Goal: Complete application form: Complete application form

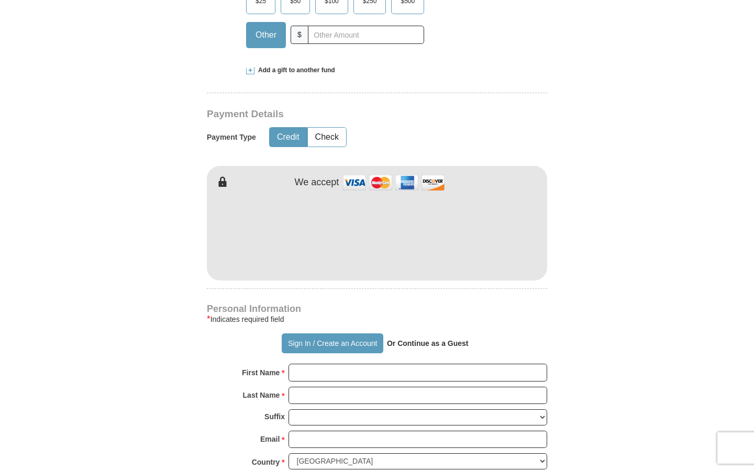
scroll to position [152, 0]
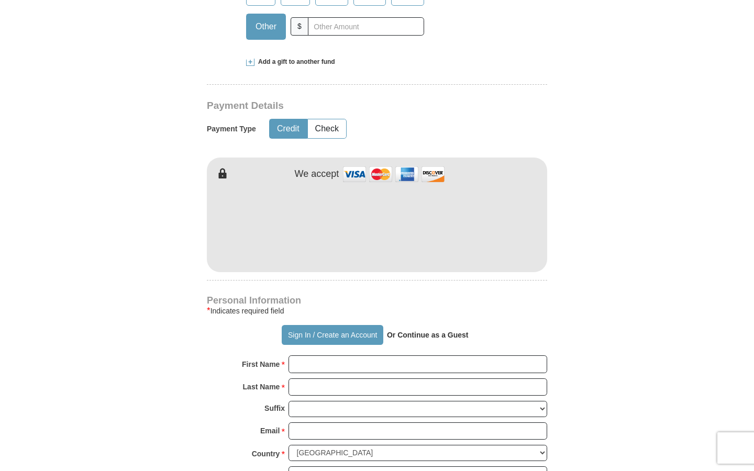
select select "AZ"
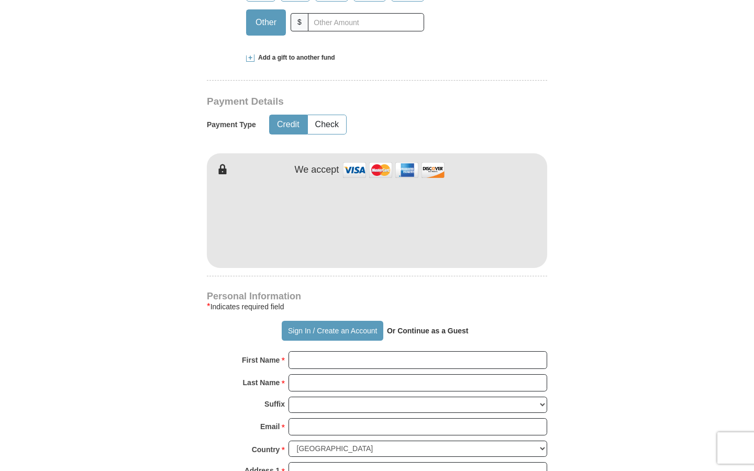
select select
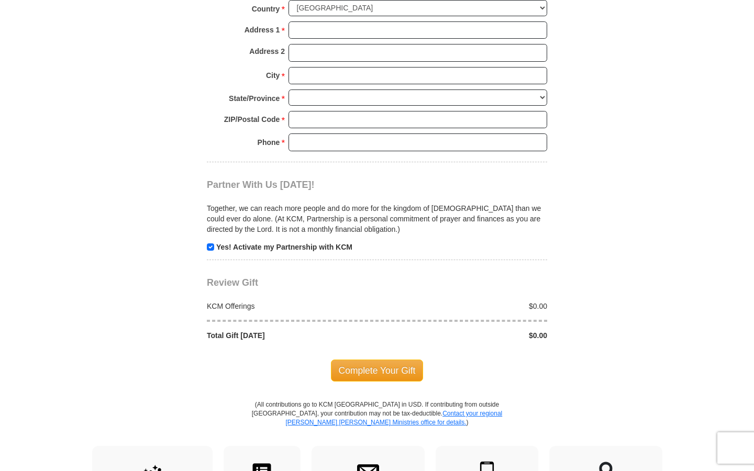
scroll to position [917, 0]
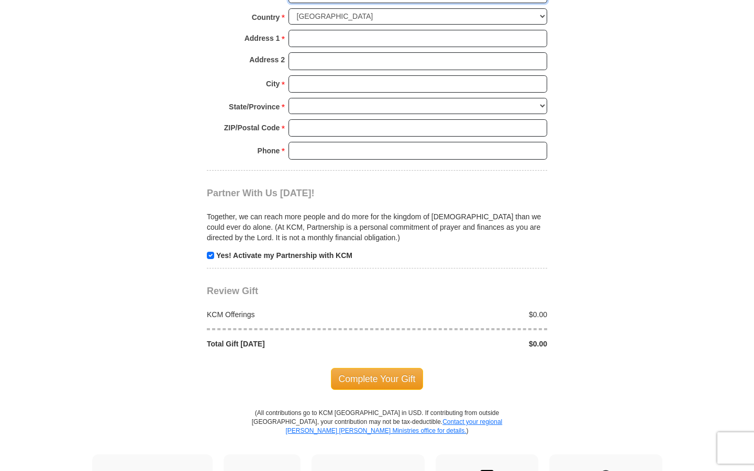
select select "US"
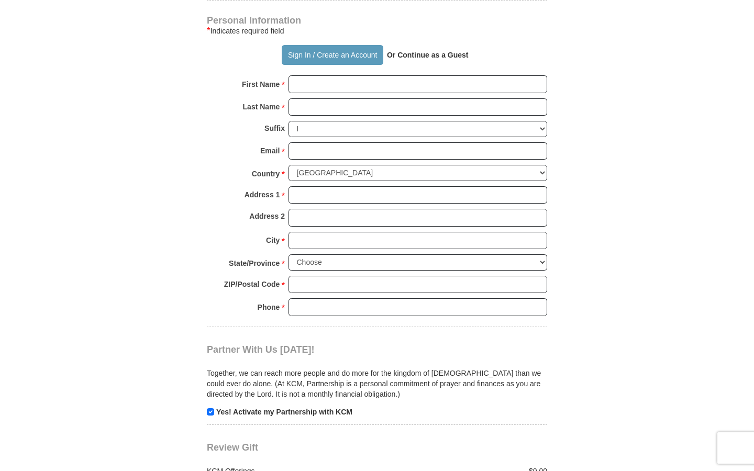
scroll to position [765, 0]
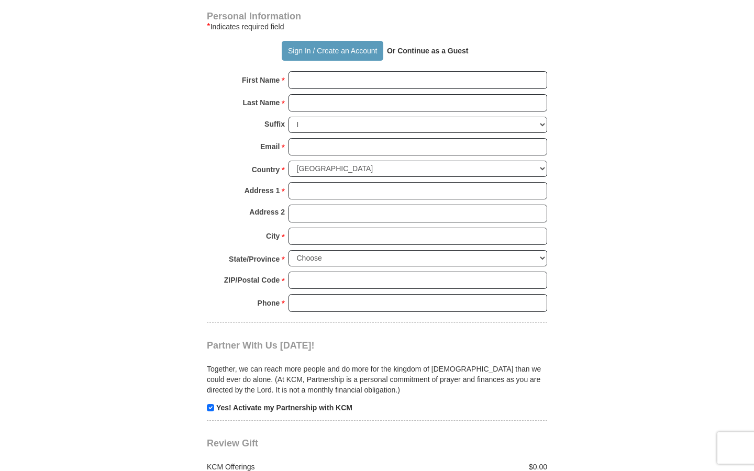
select select "II"
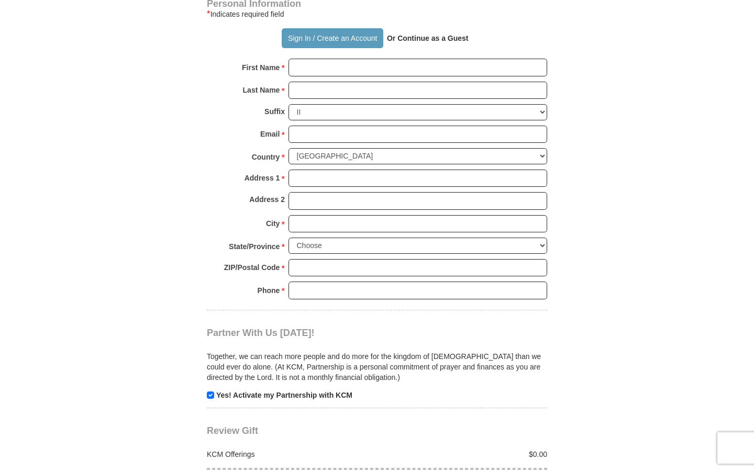
select select
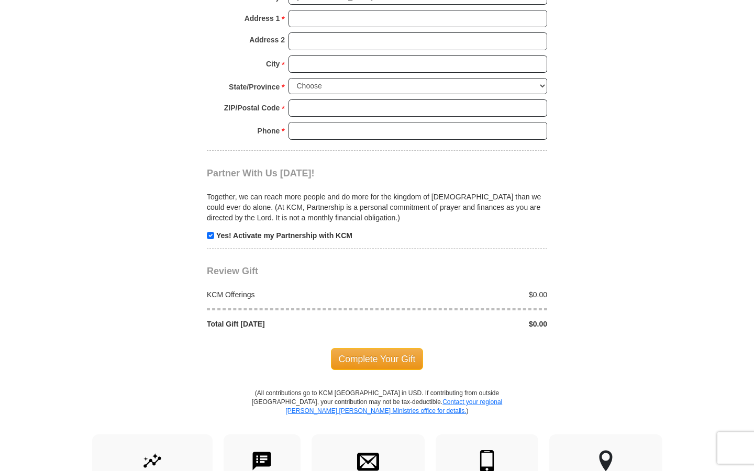
scroll to position [0, 0]
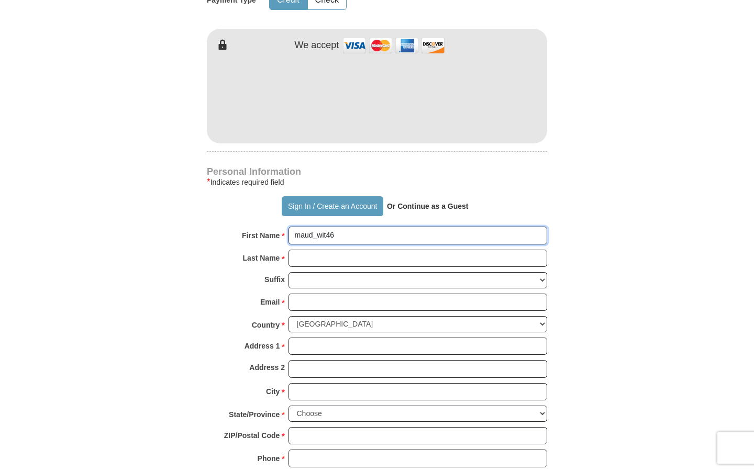
type input "maud_wit46"
click at [418, 235] on input "First Name *" at bounding box center [418, 236] width 259 height 18
type input "[EMAIL_ADDRESS][DOMAIN_NAME]"
click at [418, 235] on input "First Name *" at bounding box center [418, 236] width 259 height 18
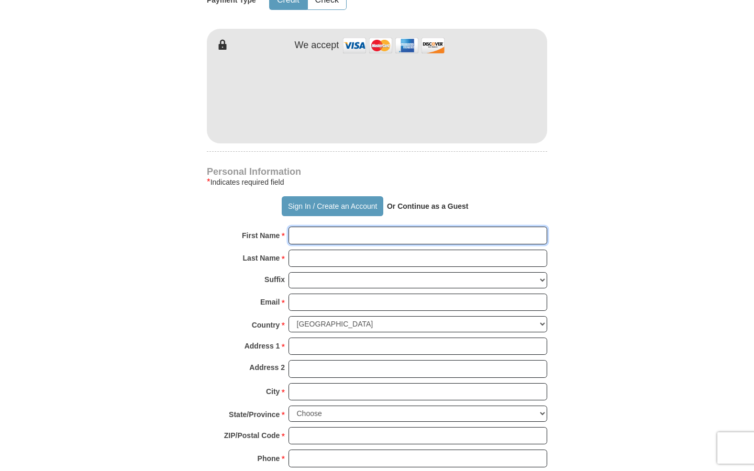
click at [418, 235] on input "First Name *" at bounding box center [418, 236] width 259 height 18
type input "Lotte"
click at [418, 235] on input "First Name *" at bounding box center [418, 236] width 259 height 18
type input "Administrator"
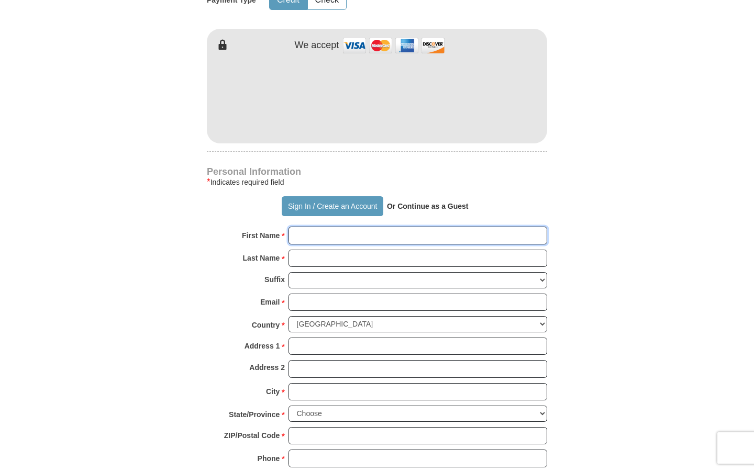
click at [418, 235] on input "First Name *" at bounding box center [418, 236] width 259 height 18
click at [418, 258] on input "Last Name *" at bounding box center [418, 259] width 259 height 18
type input "75267669"
click at [418, 258] on input "Last Name *" at bounding box center [418, 259] width 259 height 18
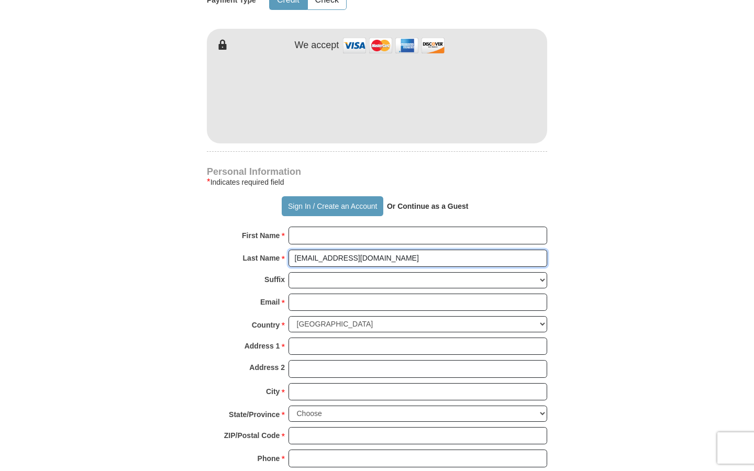
type input "[EMAIL_ADDRESS][DOMAIN_NAME]"
click at [418, 258] on input "Last Name *" at bounding box center [418, 259] width 259 height 18
type input "[PERSON_NAME]"
click at [418, 258] on input "Last Name *" at bounding box center [418, 259] width 259 height 18
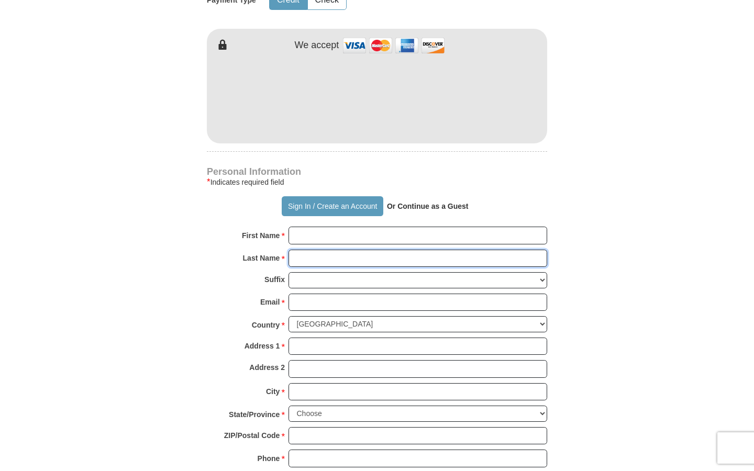
click at [418, 258] on input "Last Name *" at bounding box center [418, 259] width 259 height 18
type input "Unbranded"
click at [418, 258] on input "Last Name *" at bounding box center [418, 259] width 259 height 18
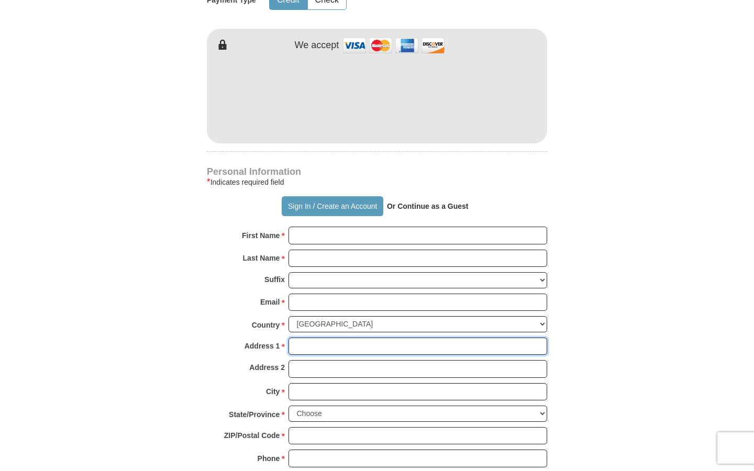
click at [418, 346] on input "Address 1 *" at bounding box center [418, 347] width 259 height 18
type input "[EMAIL_ADDRESS][DOMAIN_NAME]"
click at [418, 346] on input "Address 1 *" at bounding box center [418, 347] width 259 height 18
type input "[EMAIL_ADDRESS][DOMAIN_NAME]"
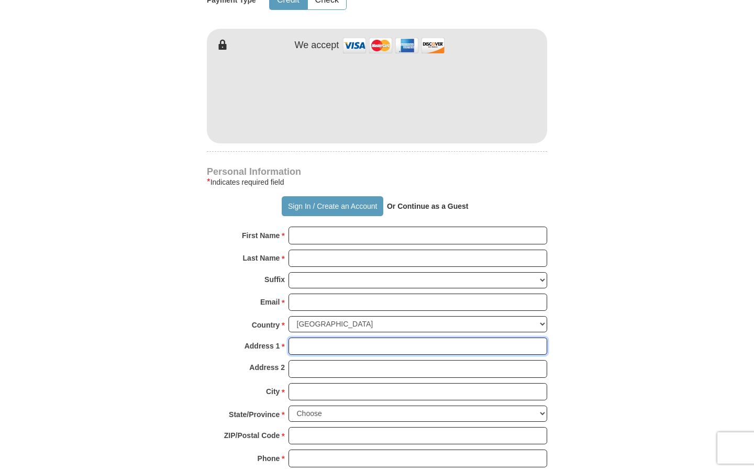
click at [418, 346] on input "Address 1 *" at bounding box center [418, 347] width 259 height 18
type input "6147 [PERSON_NAME]"
click at [418, 346] on input "Address 1 *" at bounding box center [418, 347] width 259 height 18
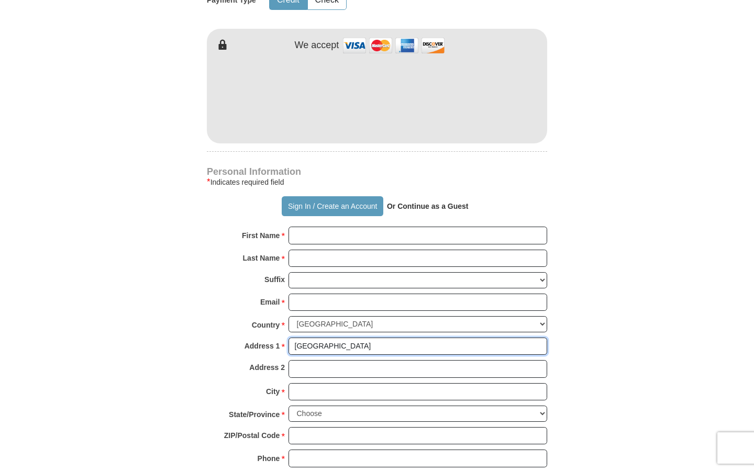
type input "[GEOGRAPHIC_DATA]"
click at [418, 346] on input "Address 1 *" at bounding box center [418, 347] width 259 height 18
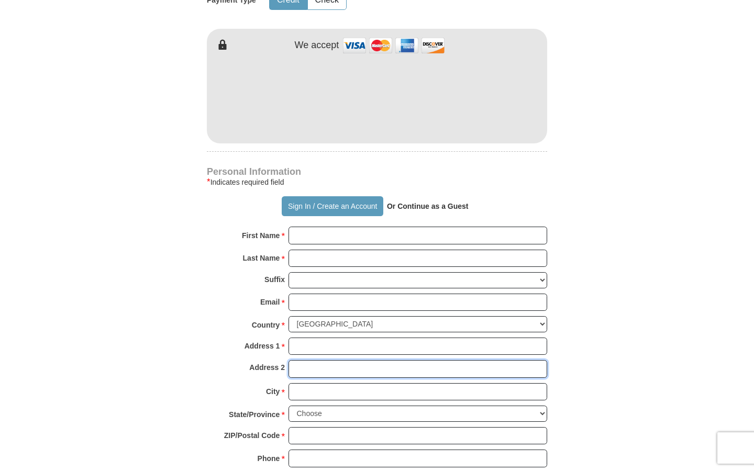
click at [418, 369] on input "Address 2" at bounding box center [418, 369] width 259 height 18
type input "75267669"
click at [418, 369] on input "Address 2" at bounding box center [418, 369] width 259 height 18
type input "[EMAIL_ADDRESS][DOMAIN_NAME]"
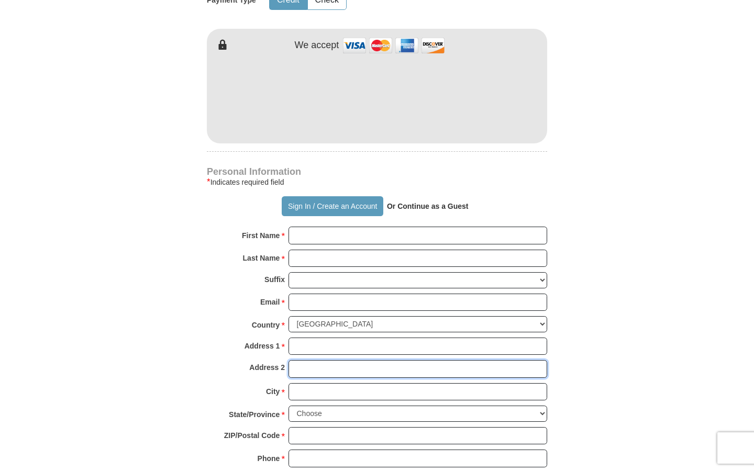
click at [418, 369] on input "Address 2" at bounding box center [418, 369] width 259 height 18
type input "78011 [PERSON_NAME]"
click at [418, 369] on input "Address 2" at bounding box center [418, 369] width 259 height 18
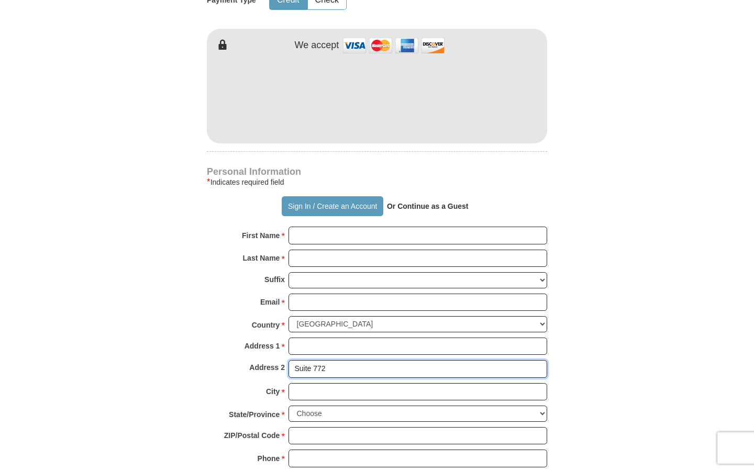
type input "Suite 772"
click at [418, 369] on input "Address 2" at bounding box center [418, 369] width 259 height 18
type input "[GEOGRAPHIC_DATA]"
click at [418, 369] on input "Address 2" at bounding box center [418, 369] width 259 height 18
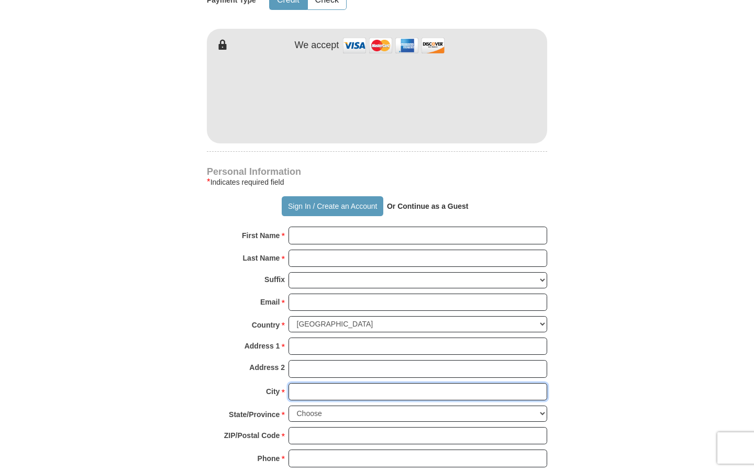
click at [418, 392] on input "City *" at bounding box center [418, 392] width 259 height 18
type input "maud_wit46"
click at [418, 392] on input "City *" at bounding box center [418, 392] width 259 height 18
type input "[EMAIL_ADDRESS][DOMAIN_NAME]"
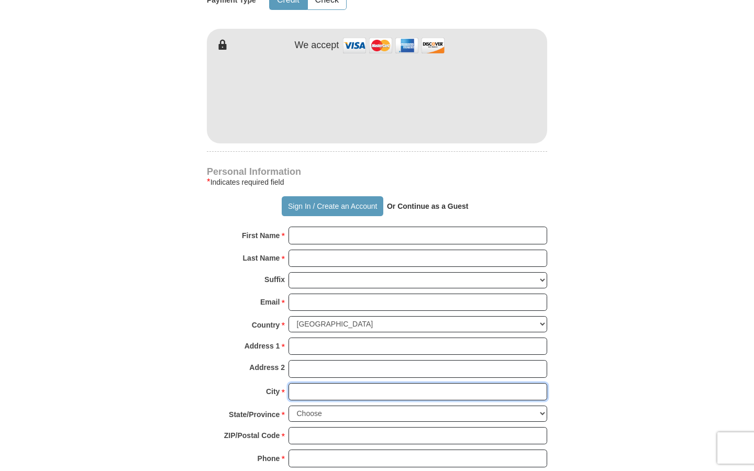
click at [418, 392] on input "City *" at bounding box center [418, 392] width 259 height 18
type input "[PERSON_NAME]"
click at [418, 392] on input "City *" at bounding box center [418, 392] width 259 height 18
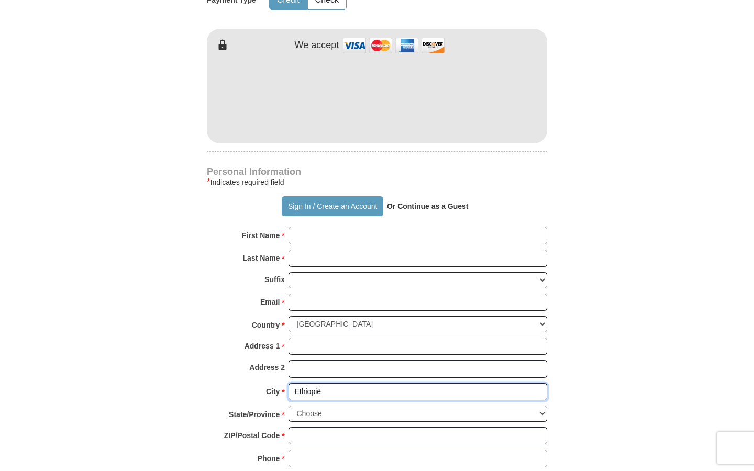
type input "Ethiopië"
click at [418, 392] on input "City *" at bounding box center [418, 392] width 259 height 18
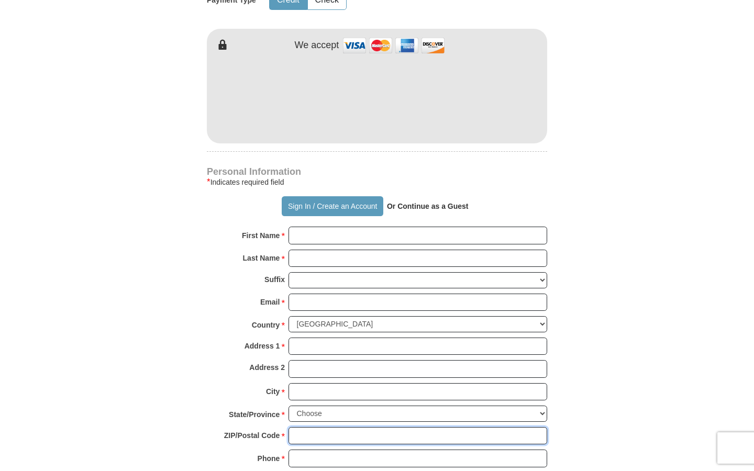
click at [418, 436] on input "ZIP/Postal Code *" at bounding box center [418, 436] width 259 height 18
type input "75267669"
click at [418, 436] on input "ZIP/Postal Code *" at bounding box center [418, 436] width 259 height 18
type input "niels51@bdcimai"
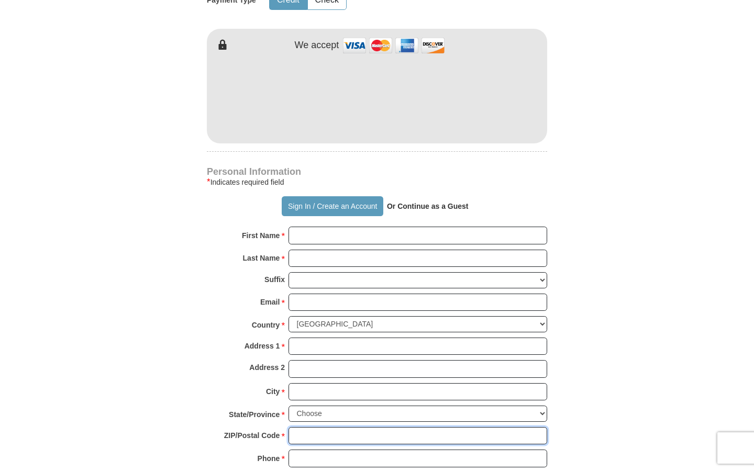
click at [418, 436] on input "ZIP/Postal Code *" at bounding box center [418, 436] width 259 height 18
type input "7563 GG"
click at [418, 436] on input "ZIP/Postal Code *" at bounding box center [418, 436] width 259 height 18
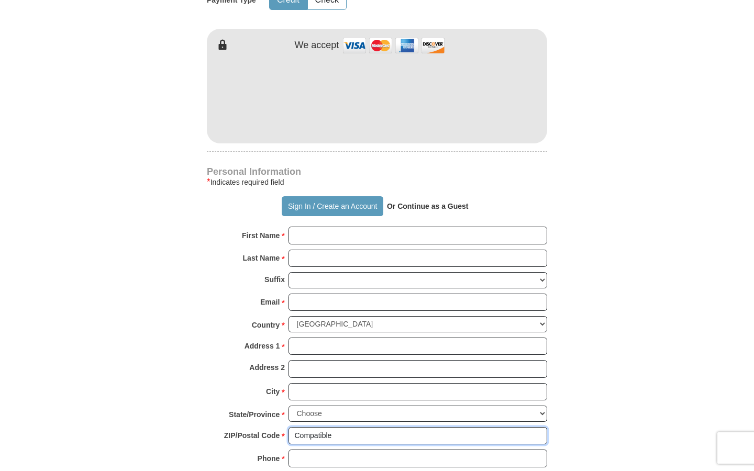
type input "Compatible"
click at [418, 436] on input "ZIP/Postal Code *" at bounding box center [418, 436] width 259 height 18
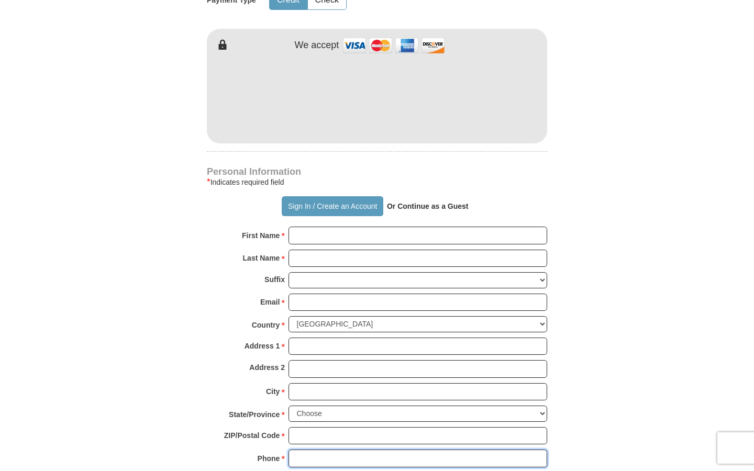
click at [418, 458] on input "Phone * *" at bounding box center [418, 459] width 259 height 18
type input "75267669"
click at [418, 458] on input "Phone * *" at bounding box center [418, 459] width 259 height 18
type input "niels51@bdcimai"
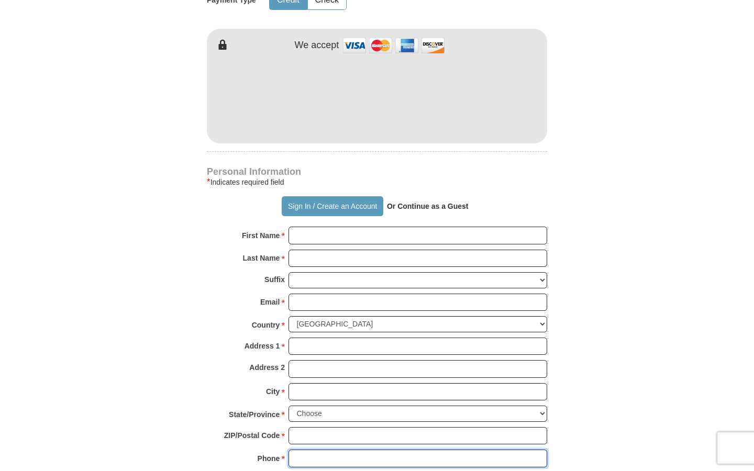
click at [418, 458] on input "Phone * *" at bounding box center [418, 459] width 259 height 18
type input "[PHONE_NUMBER]"
click at [418, 458] on input "Phone * *" at bounding box center [418, 459] width 259 height 18
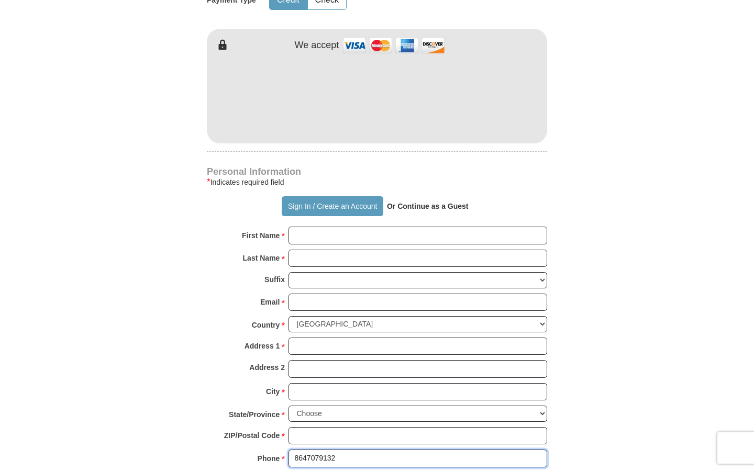
type input "8647079132"
click at [418, 458] on input "Phone * *" at bounding box center [418, 459] width 259 height 18
type input "8647079132"
click at [418, 458] on input "Phone * *" at bounding box center [418, 459] width 259 height 18
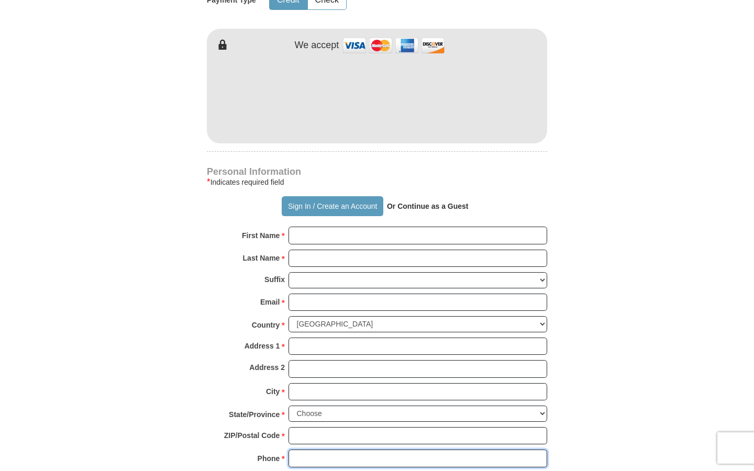
click at [418, 458] on input "Phone * *" at bounding box center [418, 459] width 259 height 18
type input "matrix"
click at [418, 458] on input "Phone * *" at bounding box center [418, 459] width 259 height 18
